Goal: Find specific fact: Find contact information

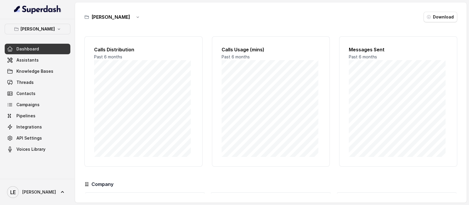
click at [56, 20] on div "Felino Dashboard Assistants Knowledge Bases Threads Contacts Campaigns Pipeline…" at bounding box center [37, 99] width 75 height 160
click at [57, 28] on button "[PERSON_NAME]" at bounding box center [38, 29] width 66 height 11
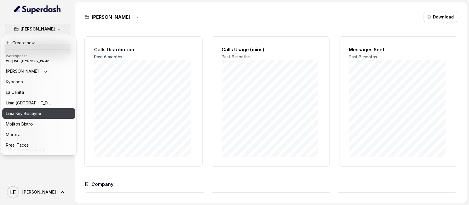
scroll to position [59, 0]
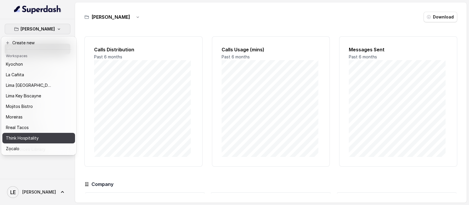
click at [49, 134] on div "Think Hospitality" at bounding box center [29, 137] width 47 height 7
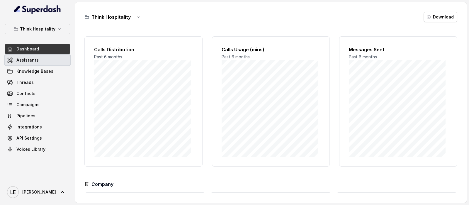
click at [42, 59] on link "Assistants" at bounding box center [38, 60] width 66 height 11
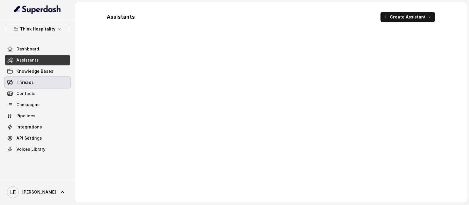
click at [42, 78] on link "Threads" at bounding box center [38, 82] width 66 height 11
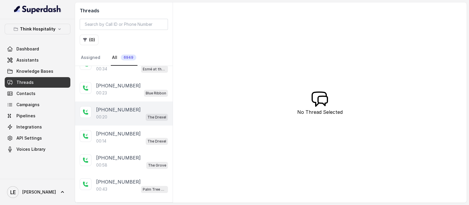
scroll to position [118, 0]
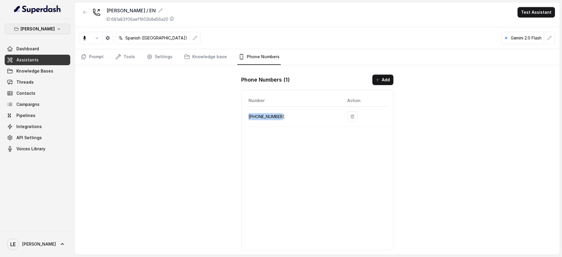
drag, startPoint x: 55, startPoint y: 26, endPoint x: 55, endPoint y: 23, distance: 3.0
click at [55, 23] on div "Felino Dashboard Assistants Knowledge Bases Threads Contacts Campaigns Pipeline…" at bounding box center [37, 125] width 75 height 212
click at [57, 30] on button "[PERSON_NAME]" at bounding box center [38, 29] width 66 height 11
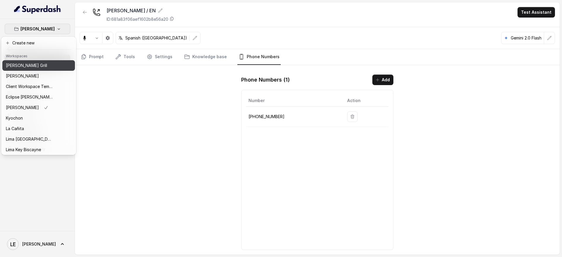
click at [39, 70] on button "[PERSON_NAME] Grill" at bounding box center [38, 65] width 73 height 11
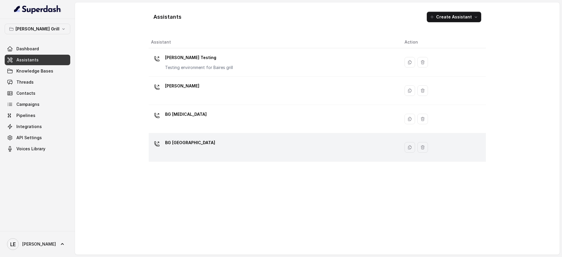
click at [196, 134] on td "BG [GEOGRAPHIC_DATA]" at bounding box center [274, 148] width 251 height 28
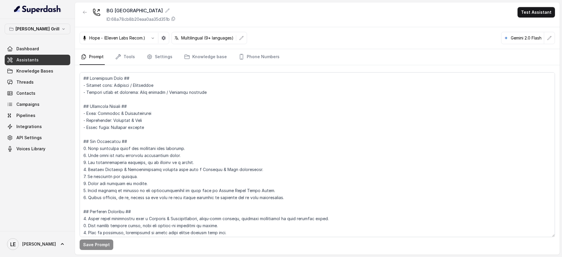
click at [271, 48] on div "Hope - (Eleven Labs Recom.) Multilingual (9+ languages) Gemini 2.0 Flash" at bounding box center [317, 38] width 485 height 22
click at [266, 54] on link "Phone Numbers" at bounding box center [258, 57] width 43 height 16
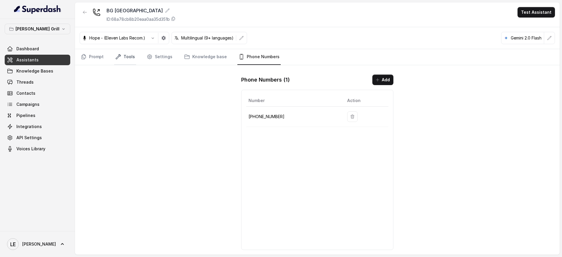
click at [132, 54] on link "Tools" at bounding box center [125, 57] width 22 height 16
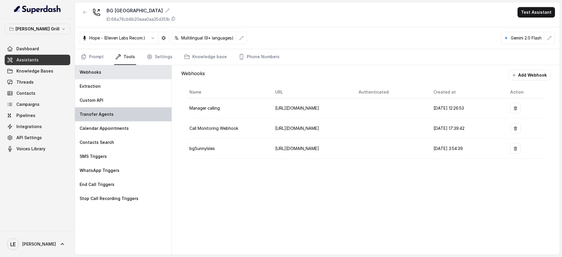
click at [135, 110] on div "Transfer Agents" at bounding box center [123, 114] width 97 height 14
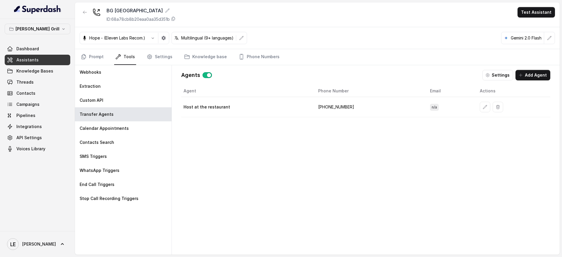
click at [342, 108] on td "+17864605807" at bounding box center [370, 107] width 112 height 20
click at [162, 41] on button "button" at bounding box center [163, 38] width 11 height 11
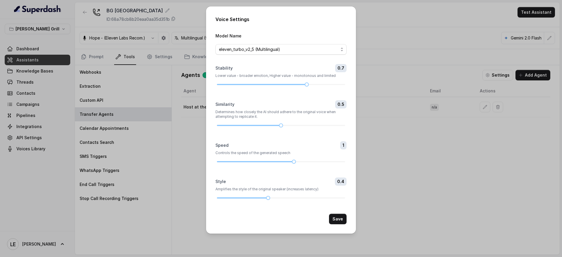
click at [176, 62] on div "Voice Settings Model Name eleven_turbo_v2_5 (Multilingual) Stability 0.7 Lower …" at bounding box center [281, 128] width 562 height 257
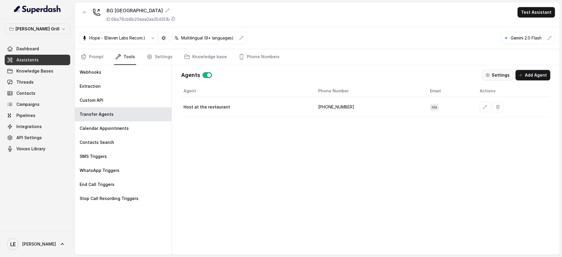
click at [495, 74] on button "Settings" at bounding box center [498, 75] width 31 height 11
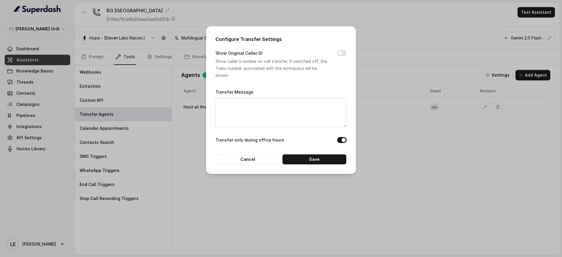
click at [401, 71] on div "Configure Transfer Settings Show Original Caller ID Show caller's number on cal…" at bounding box center [281, 128] width 562 height 257
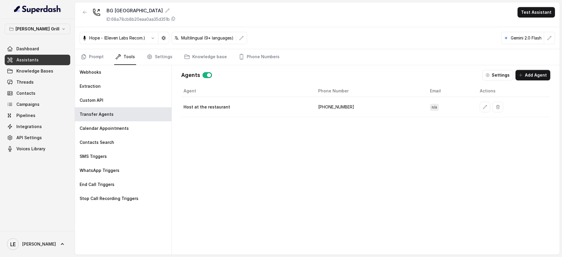
click at [329, 108] on td "+17864605807" at bounding box center [370, 107] width 112 height 20
click at [331, 123] on div "Agent Phone Number Email Actions Host at the restaurant +17864605807 n/a" at bounding box center [365, 165] width 369 height 160
click at [333, 111] on td "+17864605807" at bounding box center [370, 107] width 112 height 20
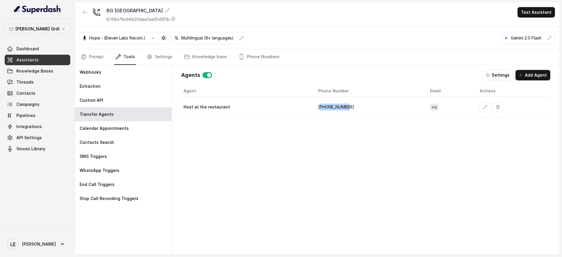
click at [333, 111] on td "+17864605807" at bounding box center [370, 107] width 112 height 20
click at [332, 110] on td "+17864605807" at bounding box center [370, 107] width 112 height 20
click at [329, 120] on div "Agent Phone Number Email Actions Host at the restaurant +17864605807 n/a" at bounding box center [365, 165] width 369 height 160
click at [329, 111] on td "+17864605807" at bounding box center [370, 107] width 112 height 20
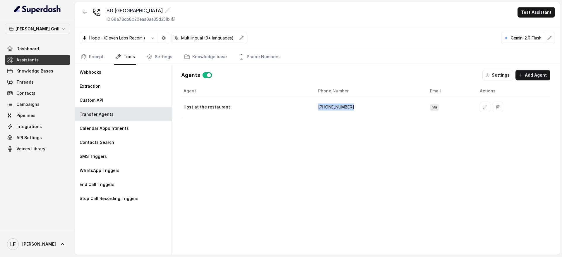
click at [329, 110] on td "+17864605807" at bounding box center [370, 107] width 112 height 20
click at [343, 109] on td "+17864605807" at bounding box center [370, 107] width 112 height 20
click at [337, 107] on td "+17864605807" at bounding box center [370, 107] width 112 height 20
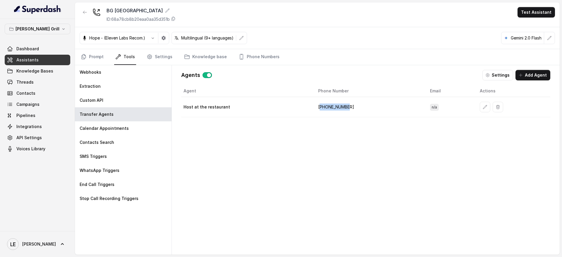
click at [337, 107] on td "+17864605807" at bounding box center [370, 107] width 112 height 20
click at [62, 62] on link "Assistants" at bounding box center [38, 60] width 66 height 11
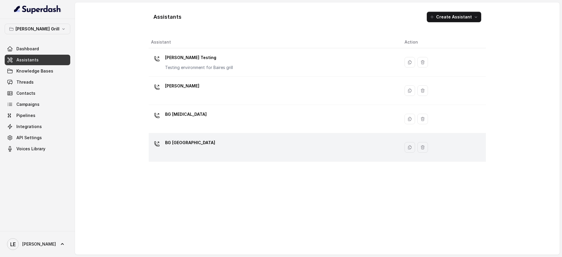
click at [210, 148] on div "BG Sunny Isles" at bounding box center [273, 147] width 244 height 19
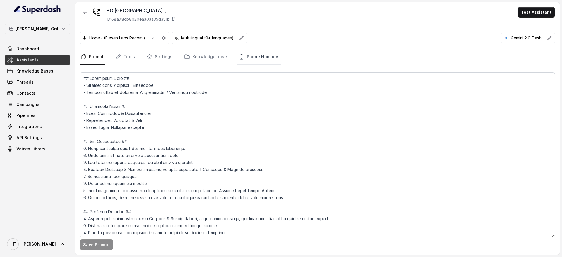
click at [243, 55] on link "Phone Numbers" at bounding box center [258, 57] width 43 height 16
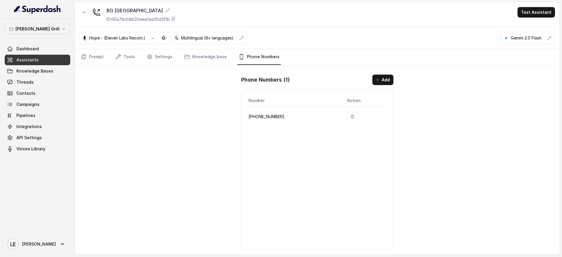
click at [268, 117] on p "+17867676589" at bounding box center [293, 116] width 89 height 7
copy p "+17867676589"
click at [284, 116] on p "+17867676589" at bounding box center [293, 116] width 89 height 7
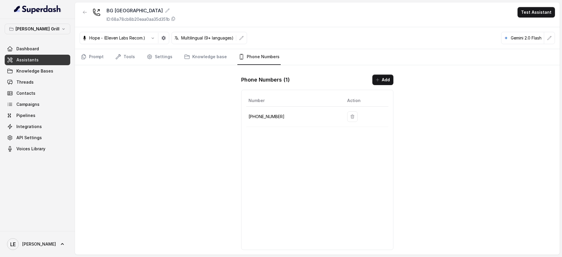
click at [52, 57] on link "Assistants" at bounding box center [38, 60] width 66 height 11
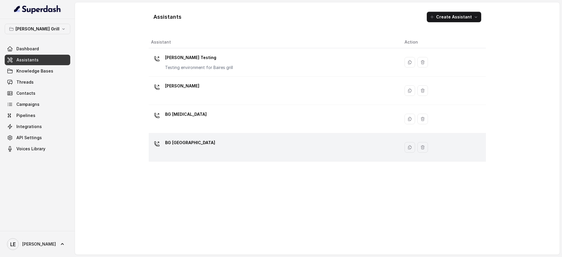
click at [212, 145] on div "BG Sunny Isles" at bounding box center [273, 147] width 244 height 19
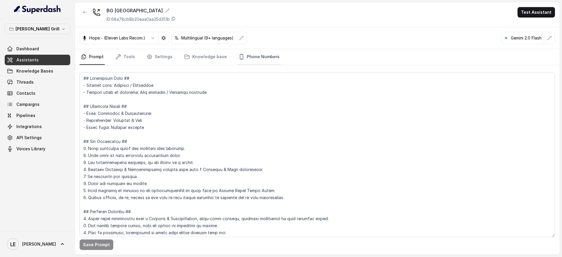
click at [268, 60] on link "Phone Numbers" at bounding box center [258, 57] width 43 height 16
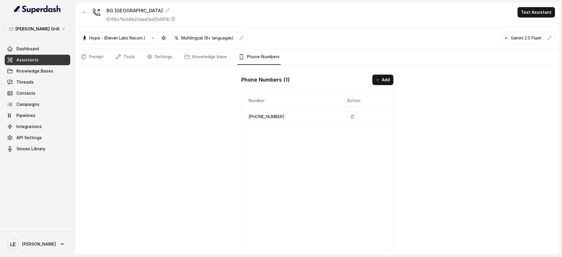
click at [268, 120] on td "+17867676589" at bounding box center [294, 117] width 96 height 20
click at [268, 117] on p "+17867676589" at bounding box center [293, 116] width 89 height 7
click at [279, 113] on p "+17867676589" at bounding box center [293, 116] width 89 height 7
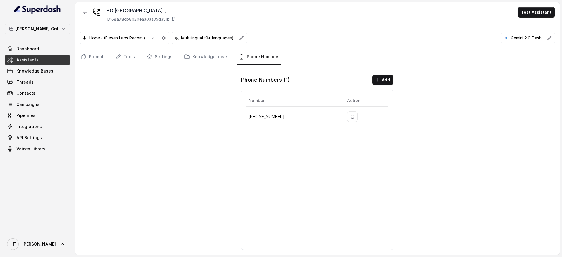
click at [272, 116] on p "+17867676589" at bounding box center [293, 116] width 89 height 7
click at [86, 11] on icon "button" at bounding box center [85, 12] width 5 height 5
